Goal: Check status: Check status

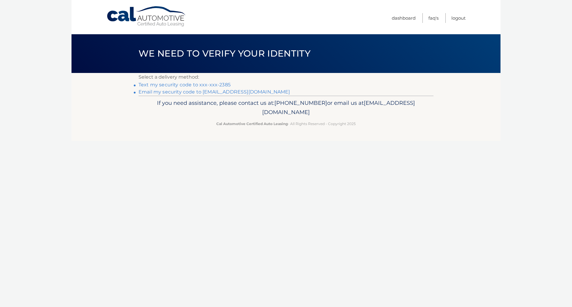
click at [197, 85] on link "Text my security code to xxx-xxx-2385" at bounding box center [184, 85] width 92 height 6
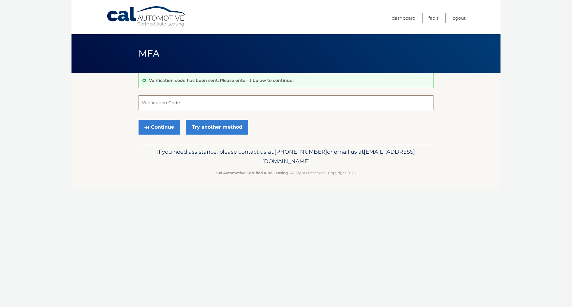
click at [189, 103] on input "Verification Code" at bounding box center [285, 102] width 295 height 15
type input "716555"
click at [174, 130] on button "Continue" at bounding box center [158, 127] width 41 height 15
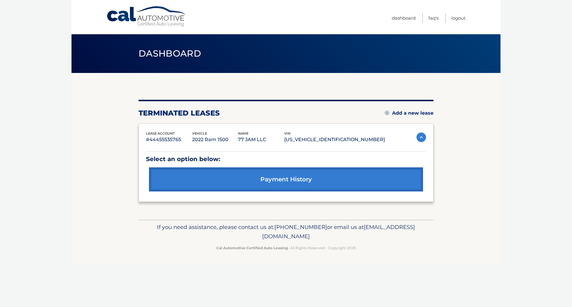
click at [248, 176] on link "payment history" at bounding box center [286, 179] width 274 height 24
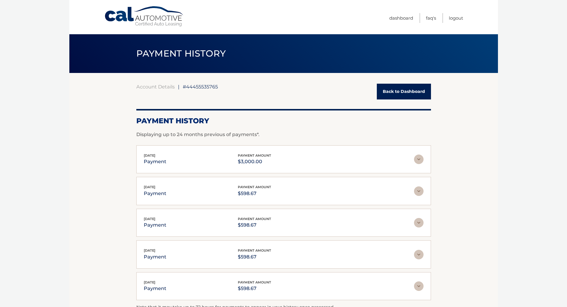
click at [417, 157] on img at bounding box center [419, 160] width 10 height 10
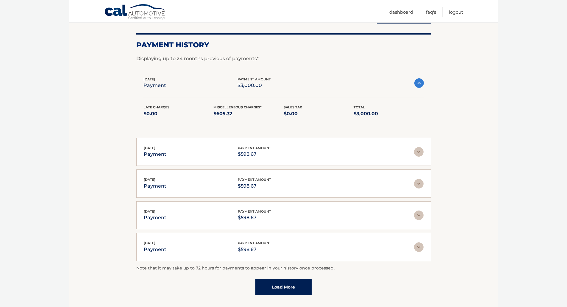
scroll to position [89, 0]
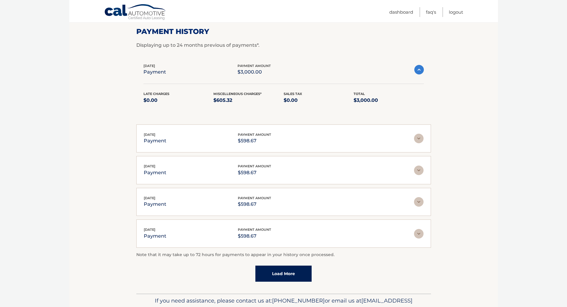
click at [118, 13] on link "Cal Automotive" at bounding box center [135, 12] width 63 height 17
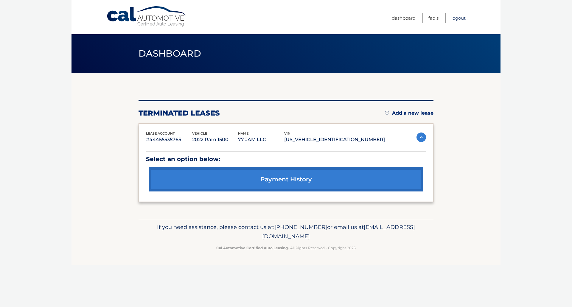
click at [456, 18] on link "Logout" at bounding box center [458, 18] width 14 height 10
